Goal: Task Accomplishment & Management: Use online tool/utility

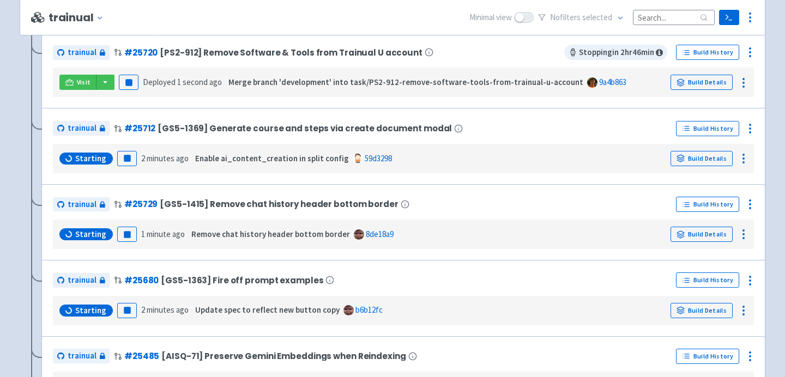
scroll to position [347, 0]
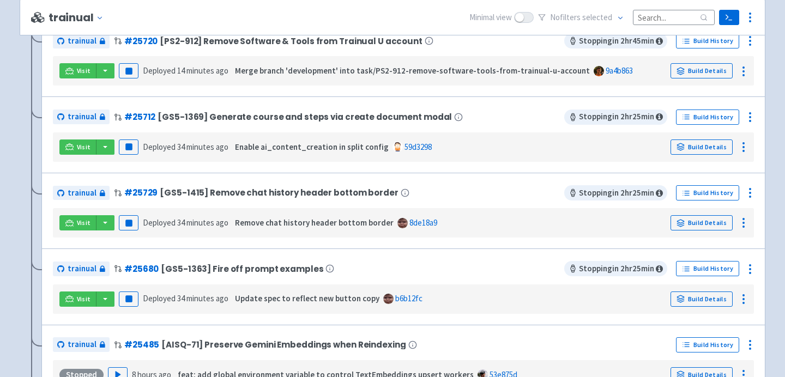
scroll to position [349, 0]
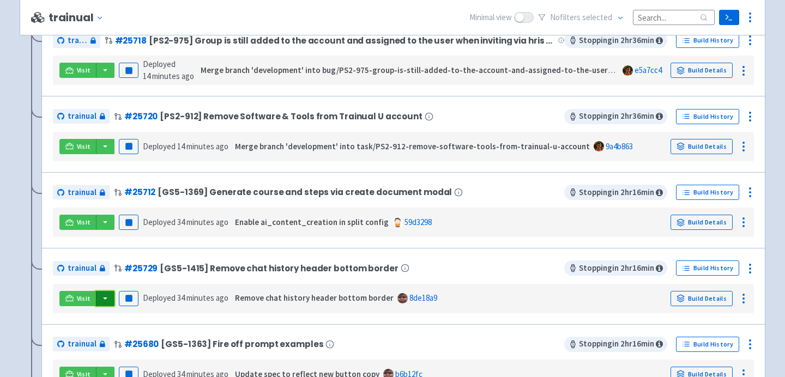
click at [103, 297] on button "button" at bounding box center [105, 298] width 19 height 15
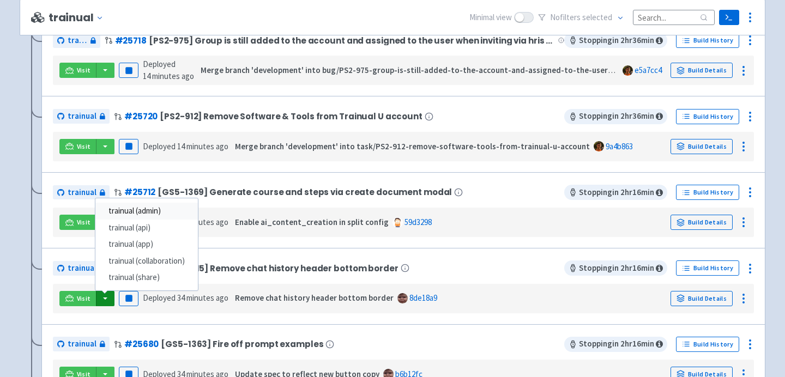
click at [137, 214] on link "trainual (admin)" at bounding box center [146, 211] width 103 height 17
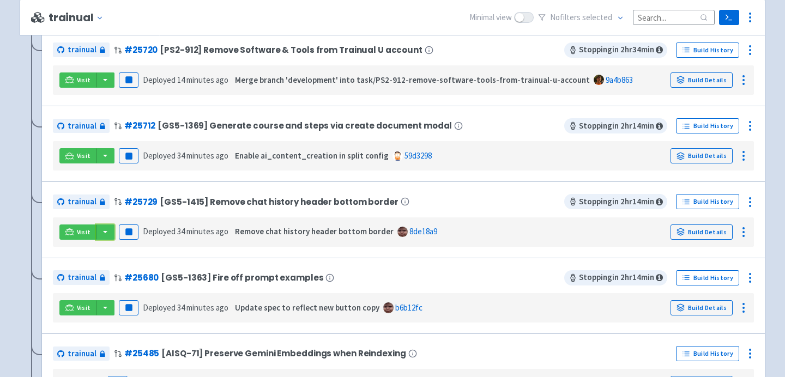
scroll to position [416, 0]
click at [107, 307] on button "button" at bounding box center [105, 307] width 19 height 15
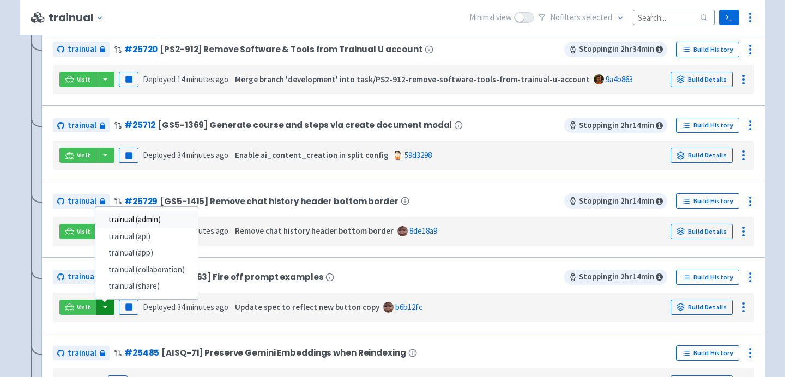
click at [149, 215] on link "trainual (admin)" at bounding box center [146, 220] width 103 height 17
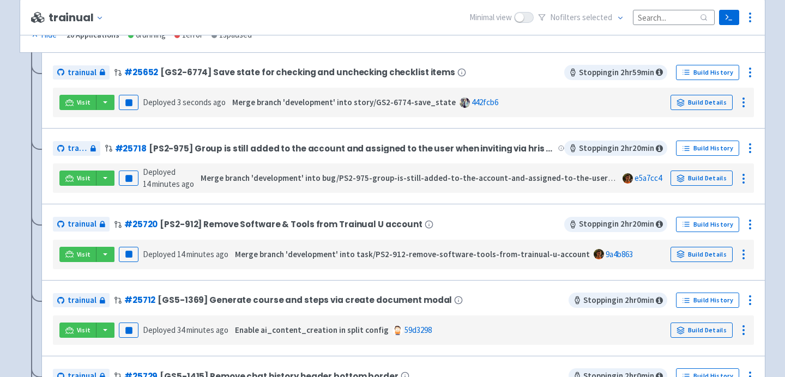
scroll to position [267, 0]
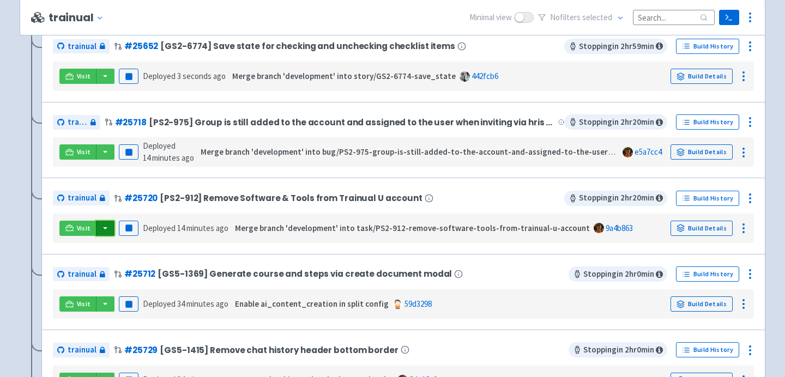
click at [105, 232] on button "button" at bounding box center [105, 228] width 19 height 15
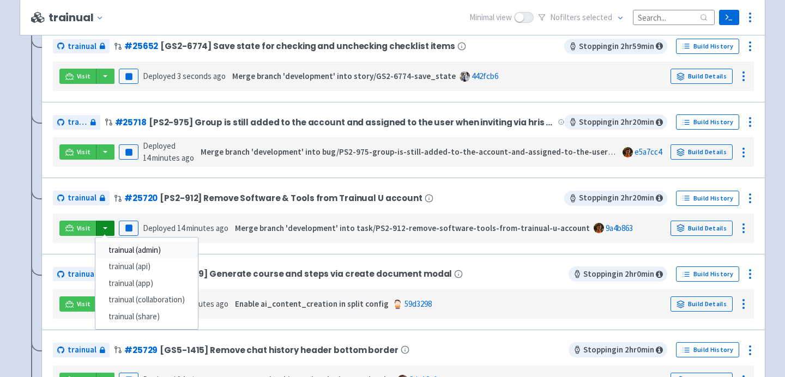
click at [118, 251] on link "trainual (admin)" at bounding box center [146, 250] width 103 height 17
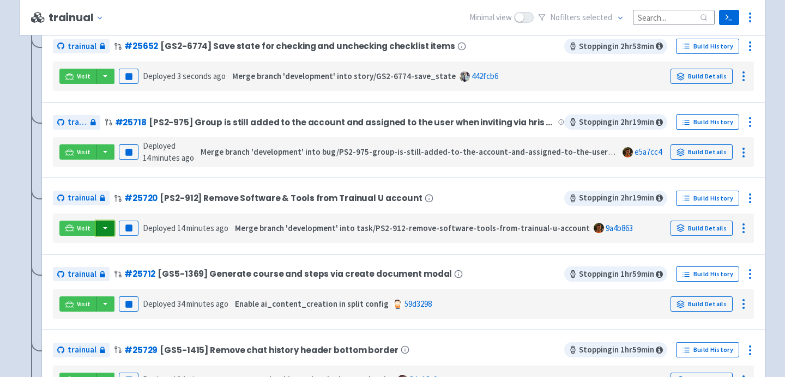
click at [107, 230] on button "button" at bounding box center [105, 228] width 19 height 15
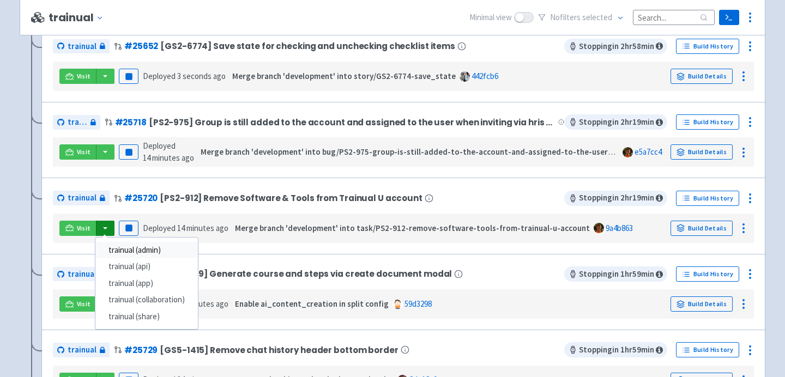
click at [122, 254] on link "trainual (admin)" at bounding box center [146, 250] width 103 height 17
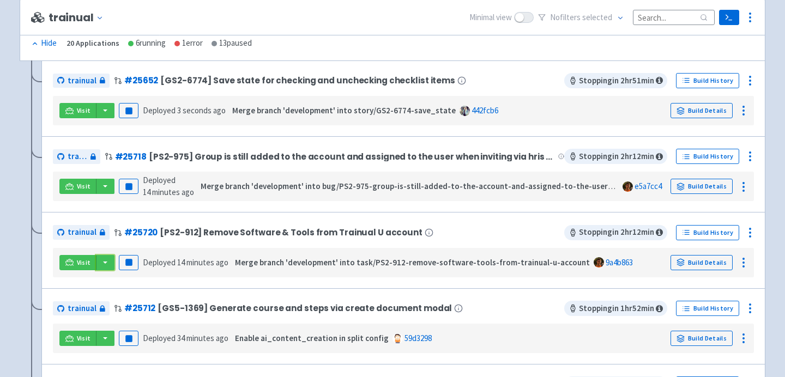
scroll to position [201, 0]
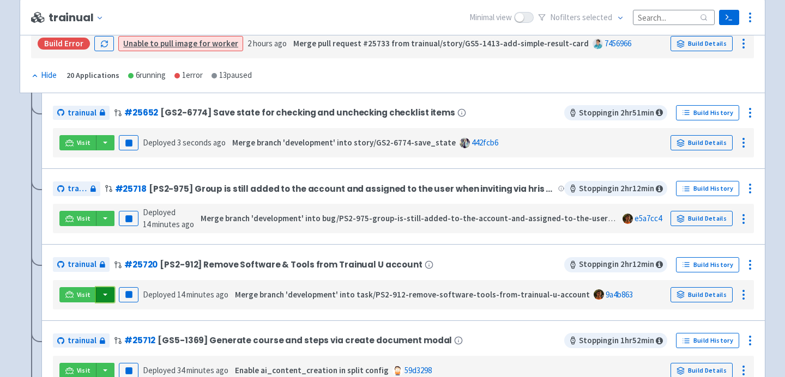
click at [105, 294] on button "button" at bounding box center [105, 294] width 19 height 15
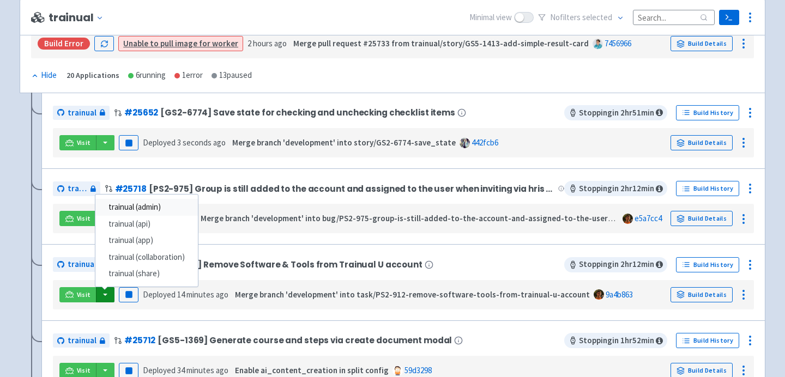
click at [148, 209] on link "trainual (admin)" at bounding box center [146, 207] width 103 height 17
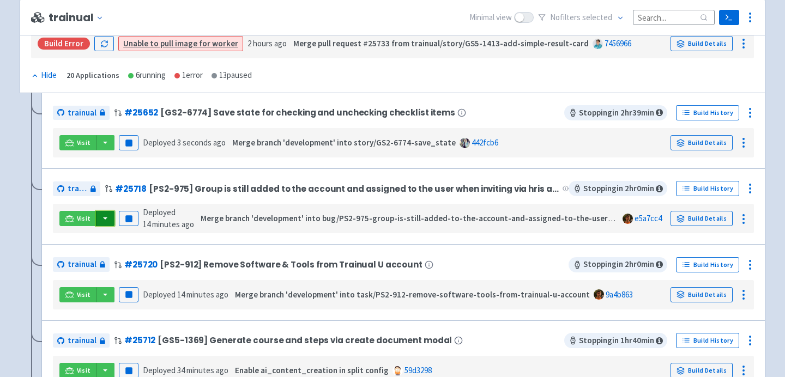
click at [106, 218] on button "button" at bounding box center [105, 218] width 19 height 15
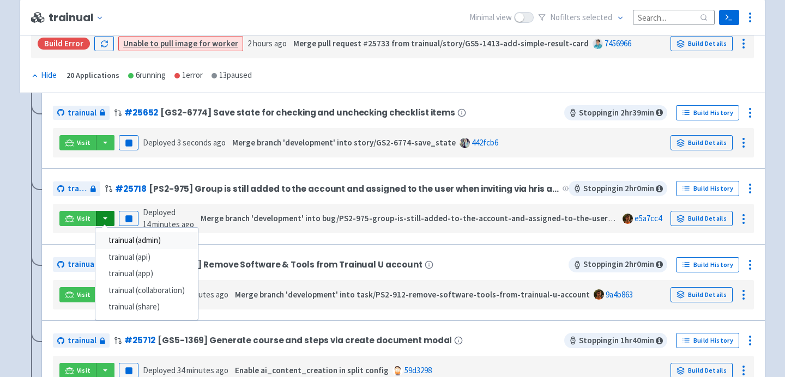
click at [125, 246] on link "trainual (admin)" at bounding box center [146, 240] width 103 height 17
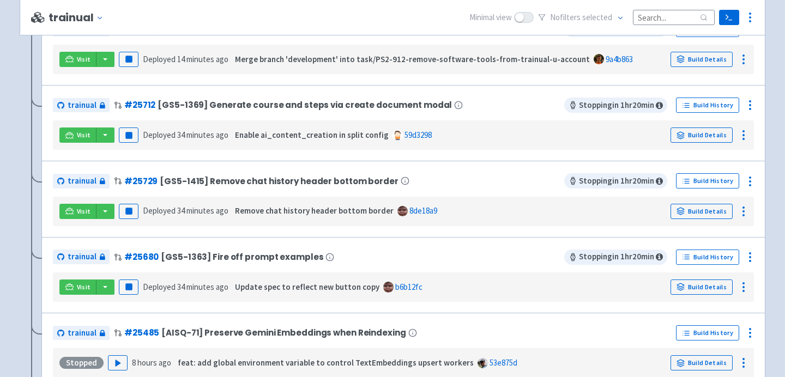
scroll to position [438, 0]
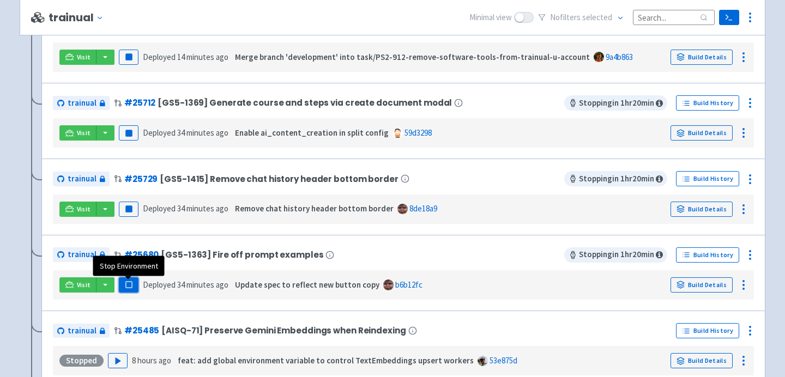
click at [129, 289] on icon "button" at bounding box center [129, 285] width 8 height 8
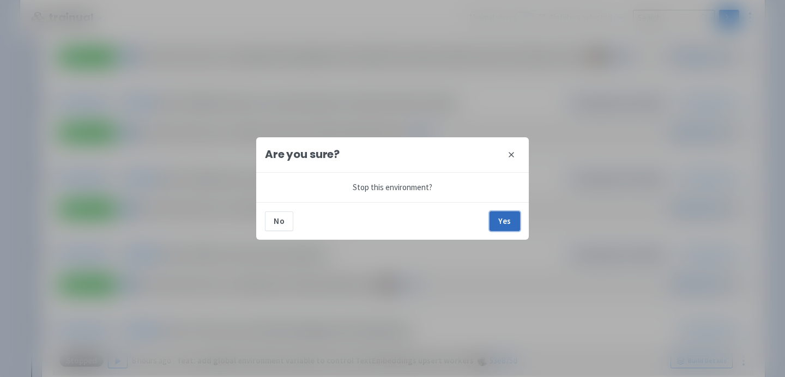
click at [499, 216] on button "Yes" at bounding box center [505, 222] width 31 height 20
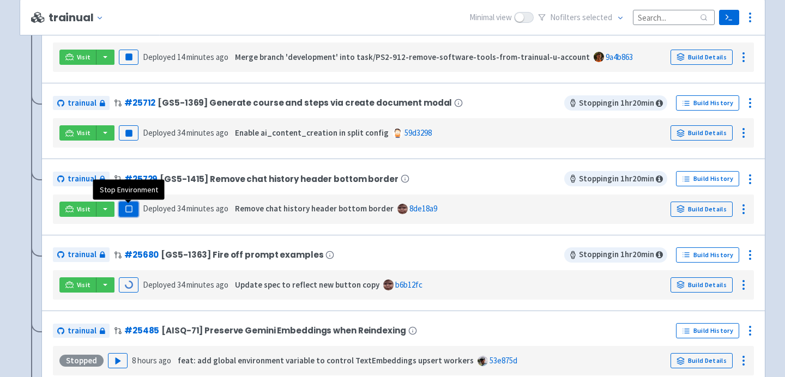
click at [127, 208] on rect "button" at bounding box center [128, 209] width 6 height 6
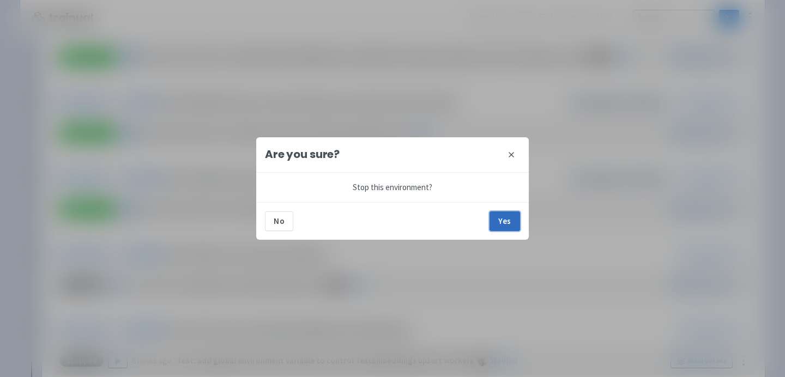
click at [504, 224] on button "Yes" at bounding box center [505, 222] width 31 height 20
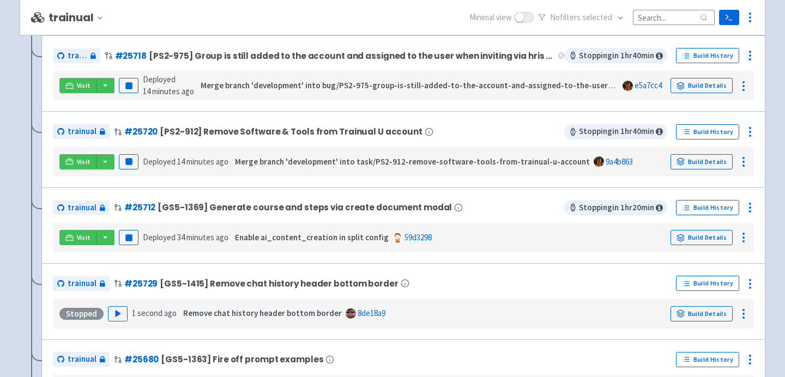
scroll to position [328, 0]
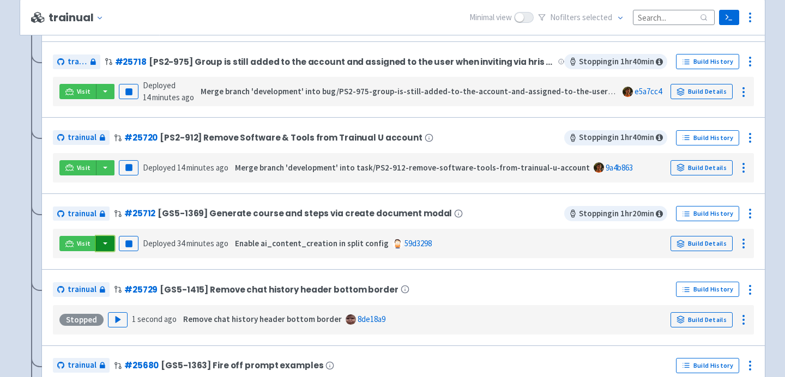
click at [101, 246] on button "button" at bounding box center [105, 243] width 19 height 15
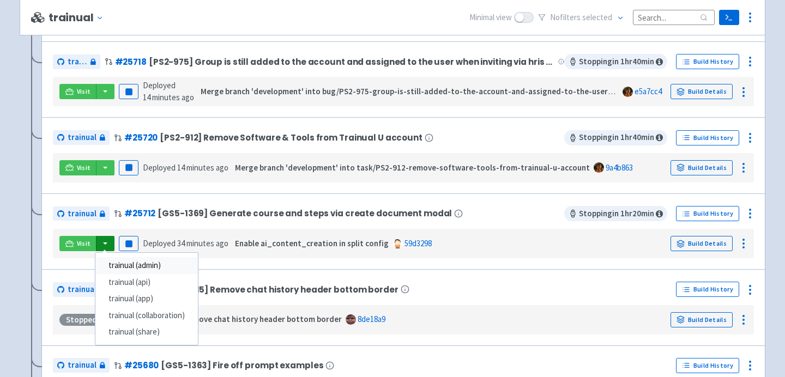
click at [137, 267] on link "trainual (admin)" at bounding box center [146, 265] width 103 height 17
